Goal: Task Accomplishment & Management: Manage account settings

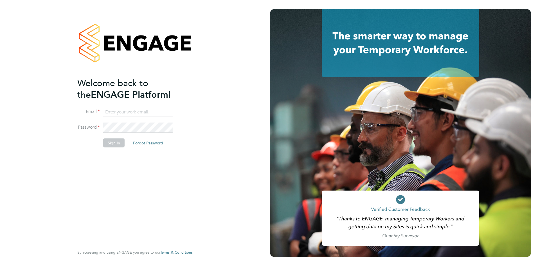
click at [144, 108] on input at bounding box center [137, 112] width 69 height 10
type input "[EMAIL_ADDRESS][DOMAIN_NAME]"
click at [116, 140] on button "Sign In" at bounding box center [113, 142] width 21 height 9
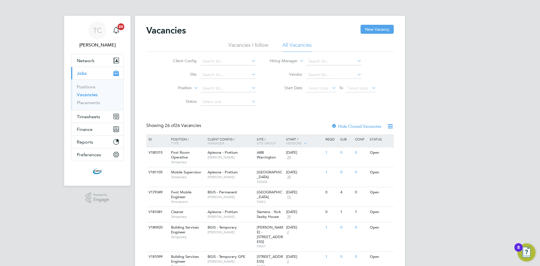
click at [250, 62] on icon at bounding box center [250, 61] width 0 height 8
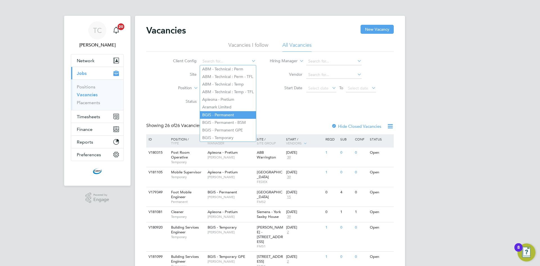
click at [228, 111] on li "BGIS - Permanent" at bounding box center [228, 115] width 56 height 8
type input "BGIS - Permanent"
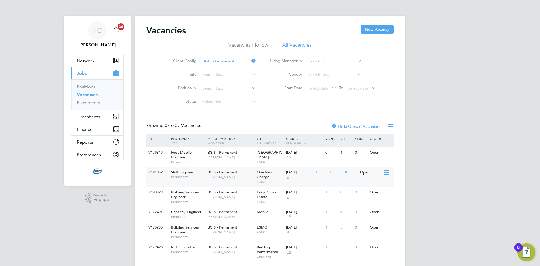
click at [292, 179] on div "22 Sep 2025 7" at bounding box center [299, 174] width 30 height 15
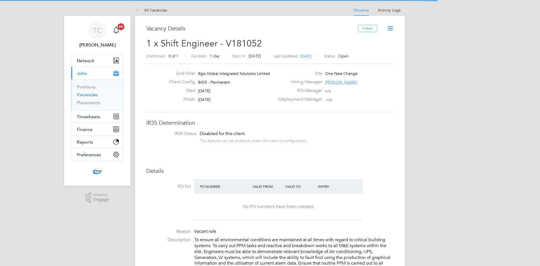
scroll to position [17, 39]
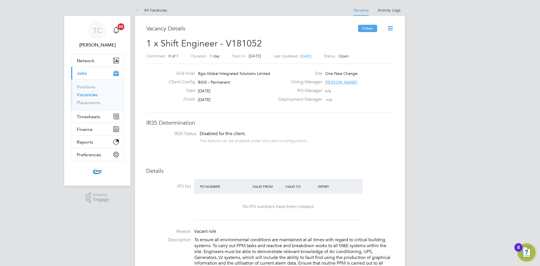
click at [368, 26] on button "Follow" at bounding box center [367, 28] width 19 height 7
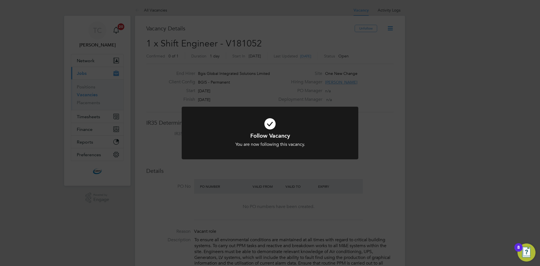
drag, startPoint x: 309, startPoint y: 125, endPoint x: 317, endPoint y: 125, distance: 8.2
click at [309, 125] on icon at bounding box center [270, 124] width 146 height 22
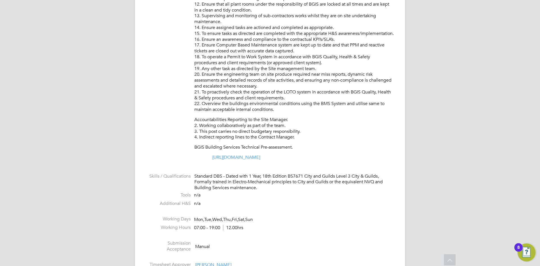
scroll to position [422, 0]
